Goal: Book appointment/travel/reservation

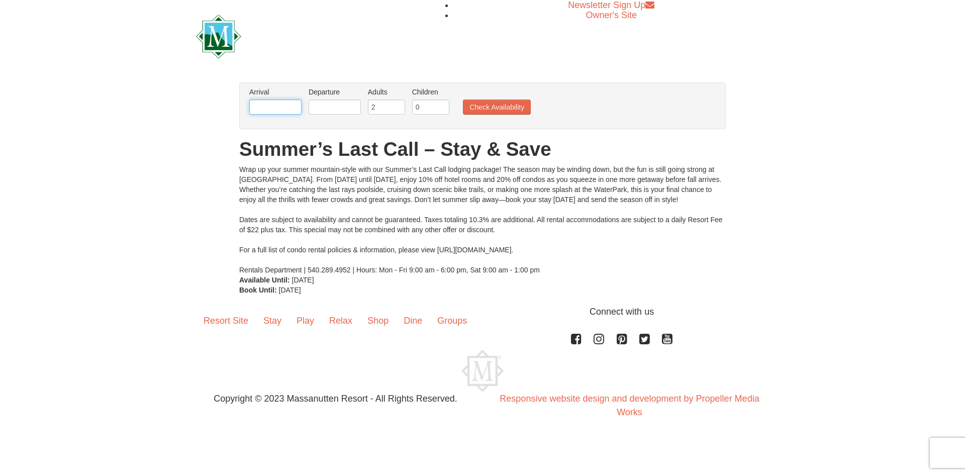
click at [287, 106] on input "text" at bounding box center [275, 107] width 52 height 15
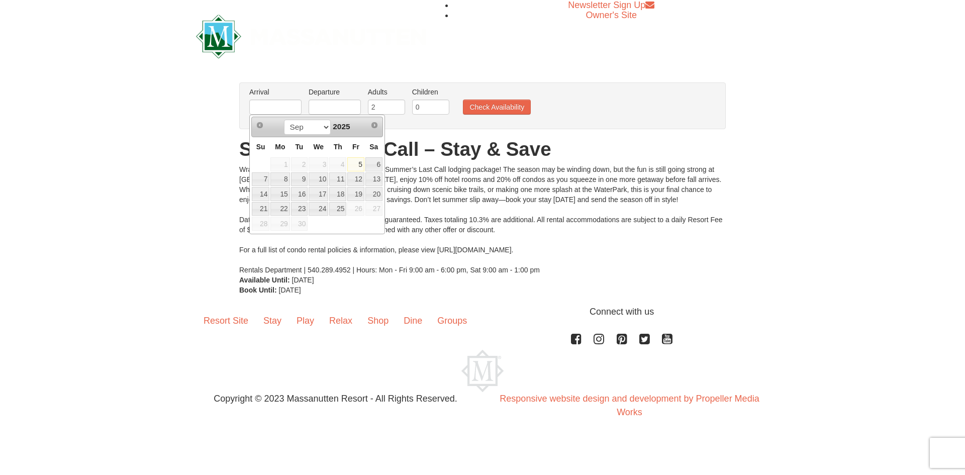
click at [360, 209] on span "26" at bounding box center [355, 209] width 17 height 14
drag, startPoint x: 372, startPoint y: 156, endPoint x: 381, endPoint y: 154, distance: 8.9
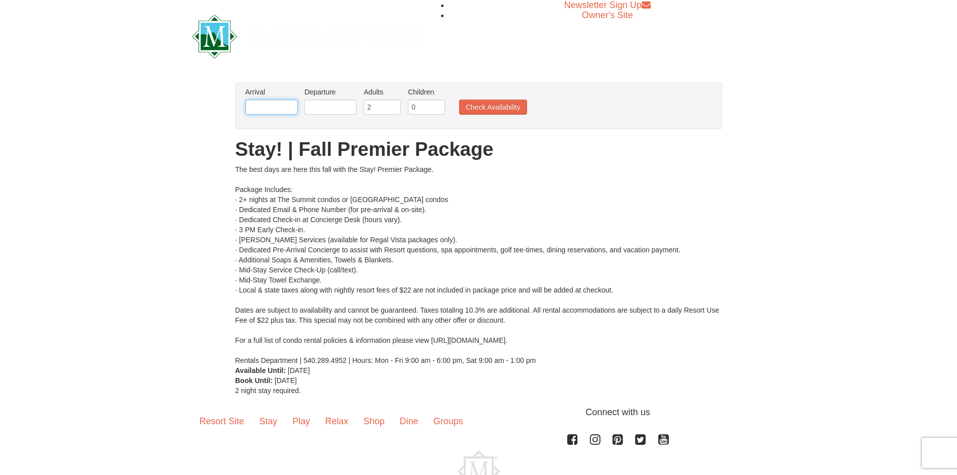
click at [262, 103] on input "text" at bounding box center [271, 107] width 52 height 15
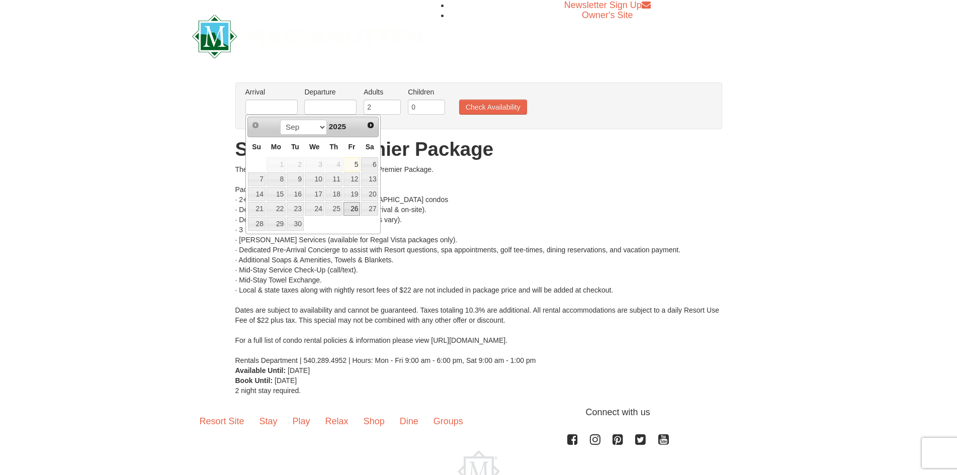
click at [357, 209] on link "26" at bounding box center [351, 209] width 17 height 14
type input "[DATE]"
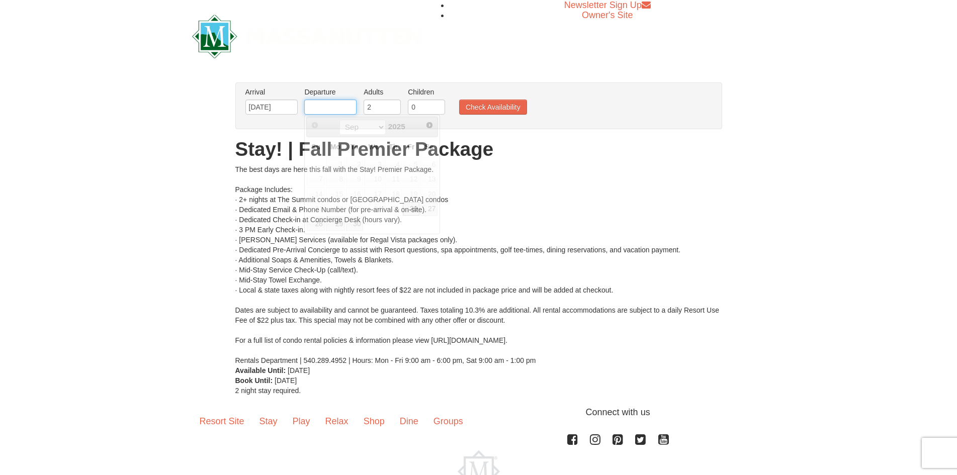
click at [340, 109] on input "text" at bounding box center [330, 107] width 52 height 15
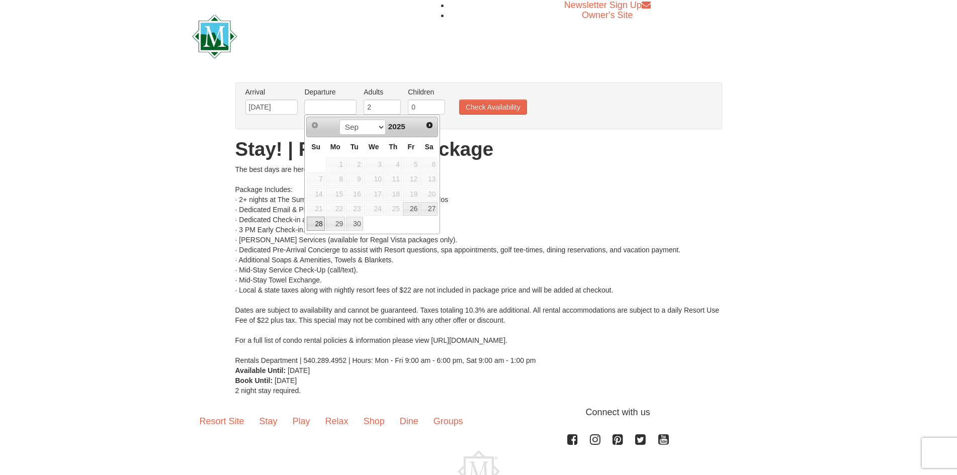
click at [316, 223] on link "28" at bounding box center [316, 224] width 18 height 14
type input "[DATE]"
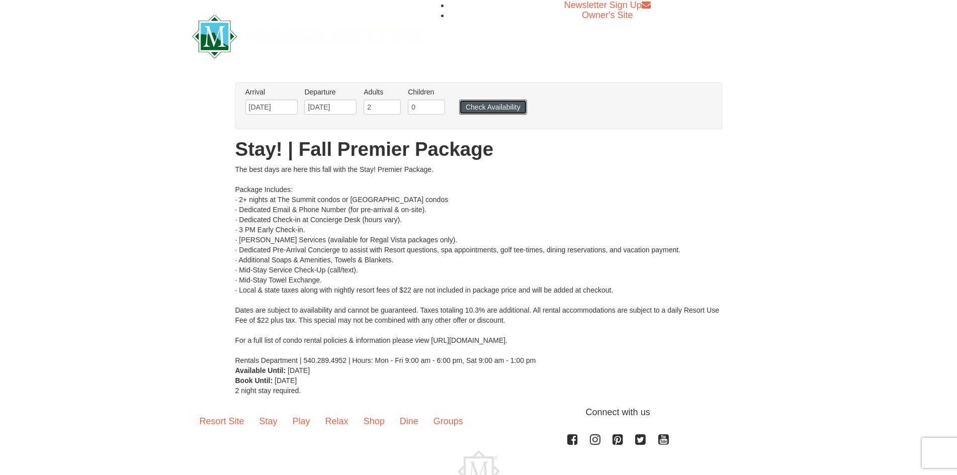
click at [479, 112] on button "Check Availability" at bounding box center [493, 107] width 68 height 15
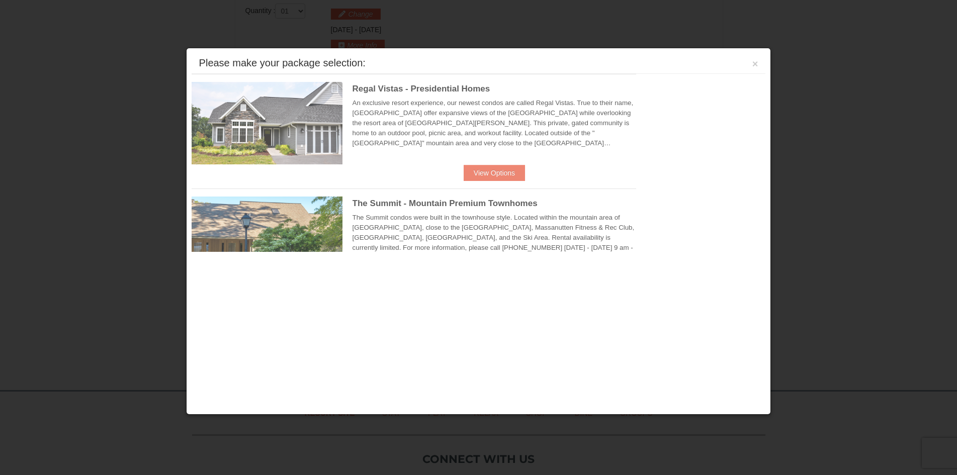
scroll to position [428, 0]
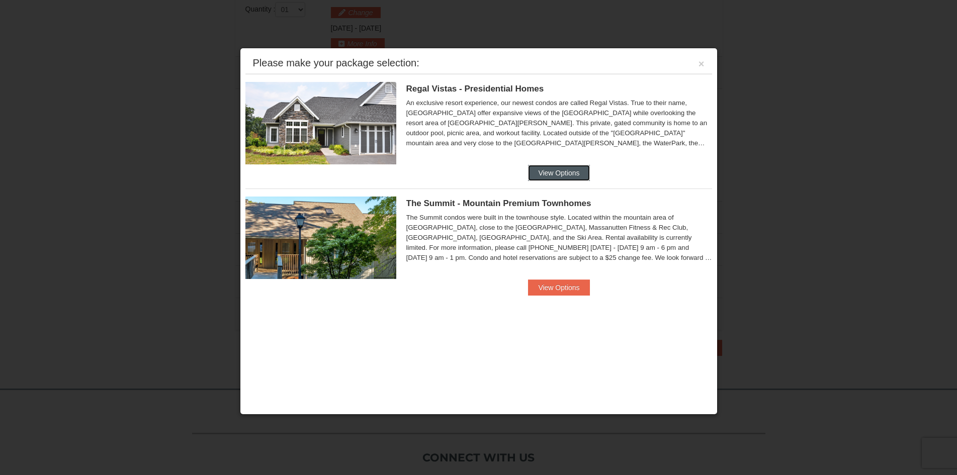
click at [561, 170] on button "View Options" at bounding box center [558, 173] width 61 height 16
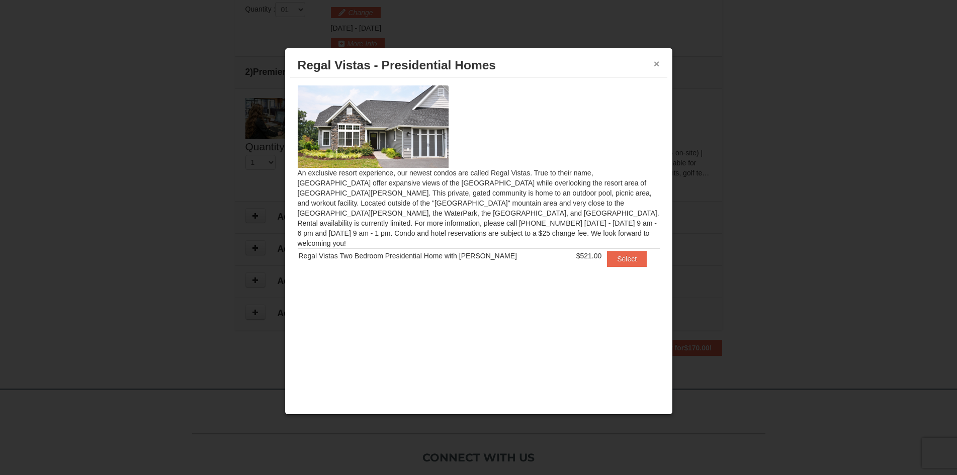
click at [658, 66] on button "×" at bounding box center [657, 64] width 6 height 10
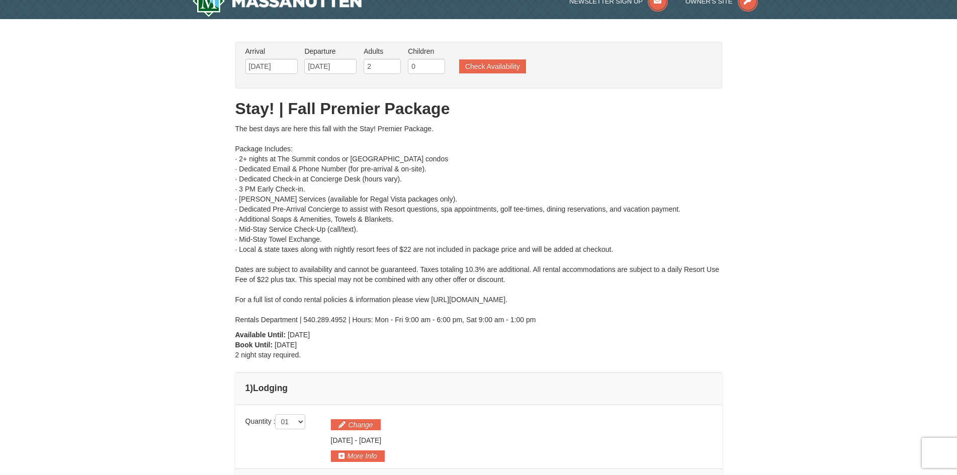
scroll to position [0, 0]
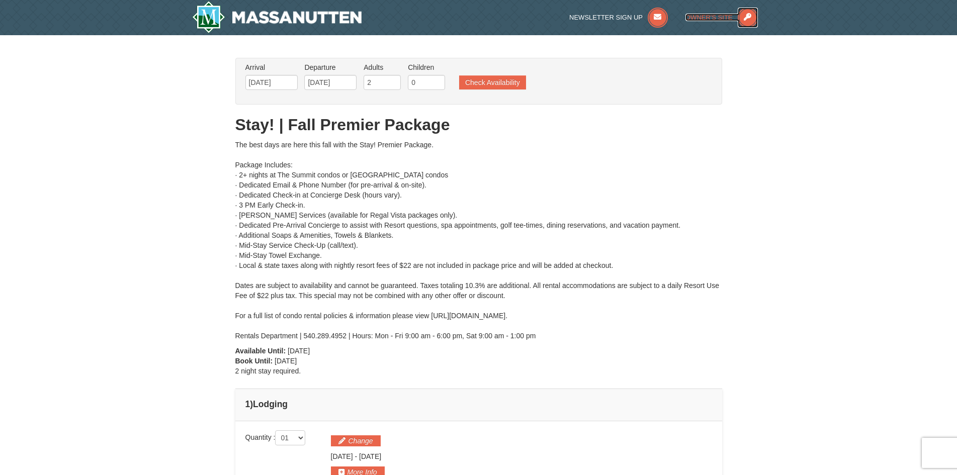
click at [709, 20] on span "Owner's Site" at bounding box center [708, 18] width 47 height 8
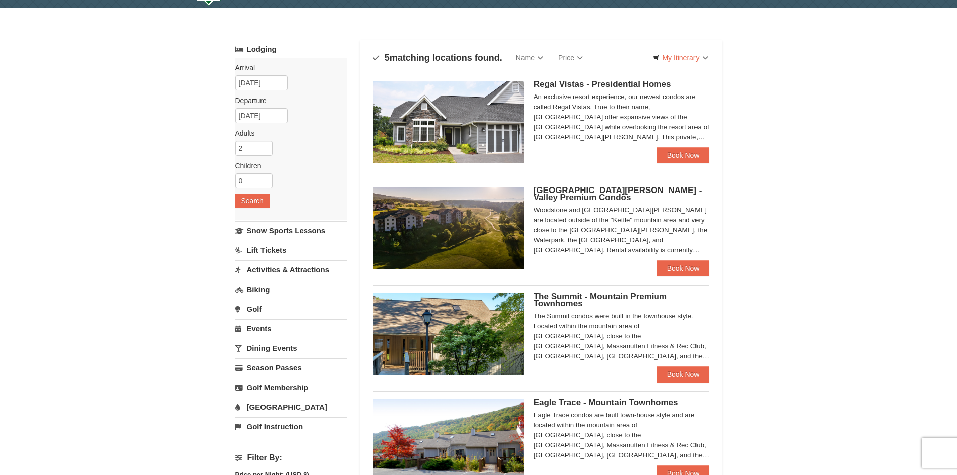
scroll to position [17, 0]
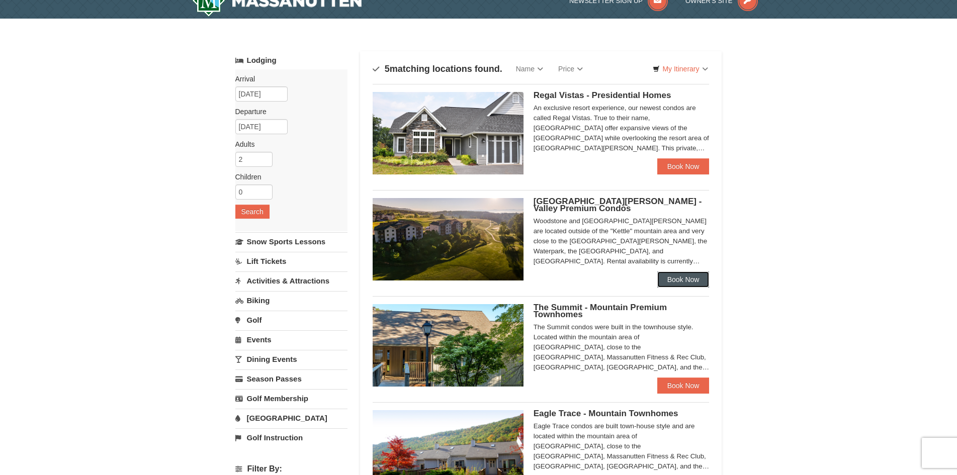
click at [688, 278] on link "Book Now" at bounding box center [683, 280] width 52 height 16
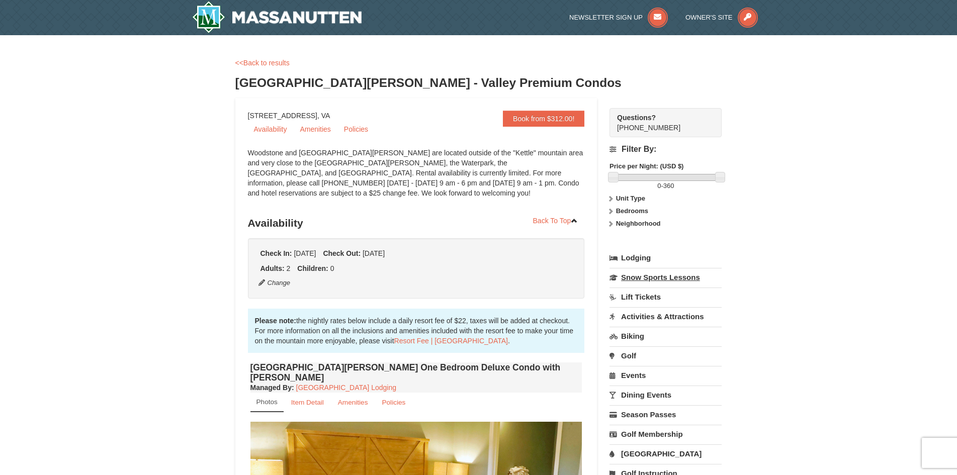
select select "9"
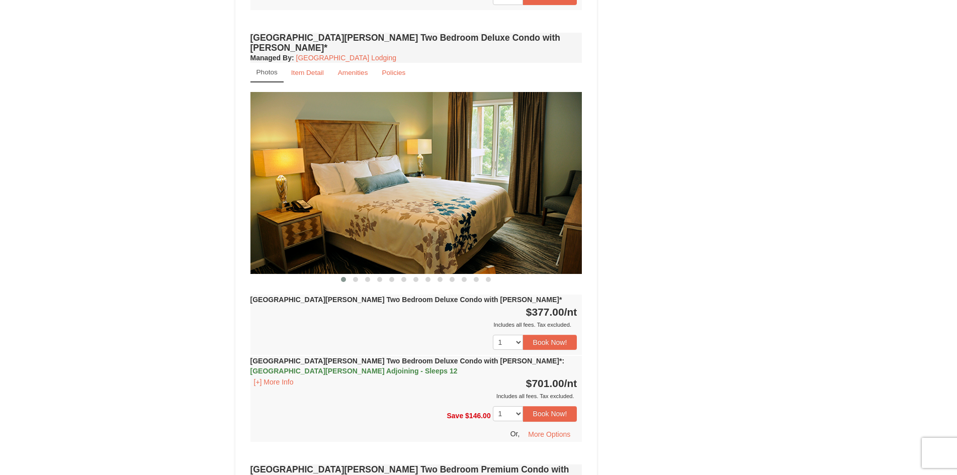
scroll to position [687, 0]
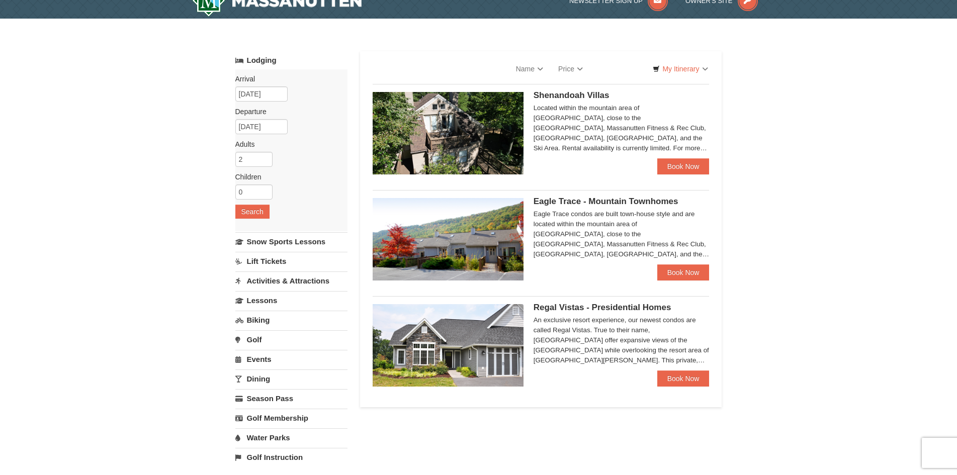
select select "9"
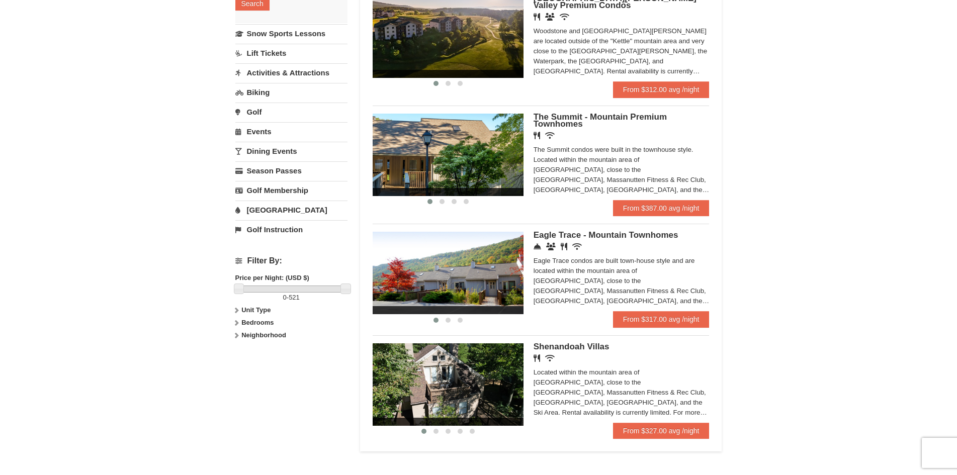
scroll to position [285, 0]
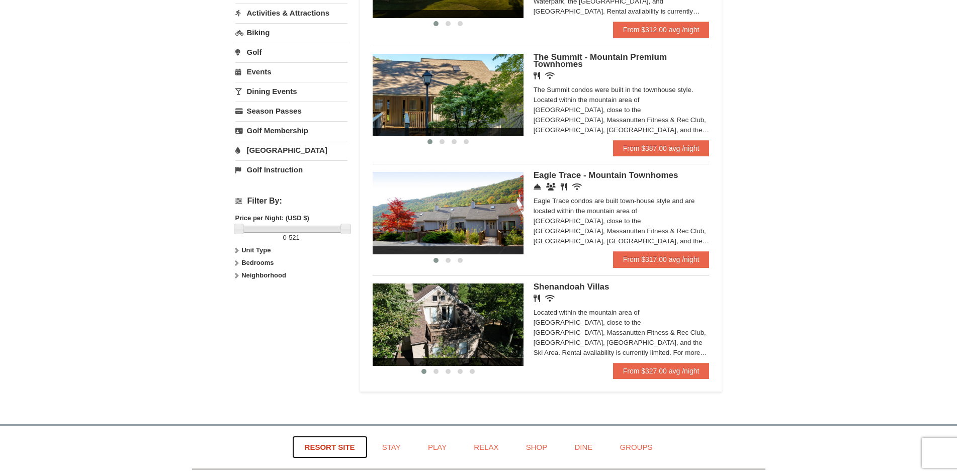
click at [331, 447] on link "Resort Site" at bounding box center [329, 447] width 75 height 23
